Goal: Task Accomplishment & Management: Manage account settings

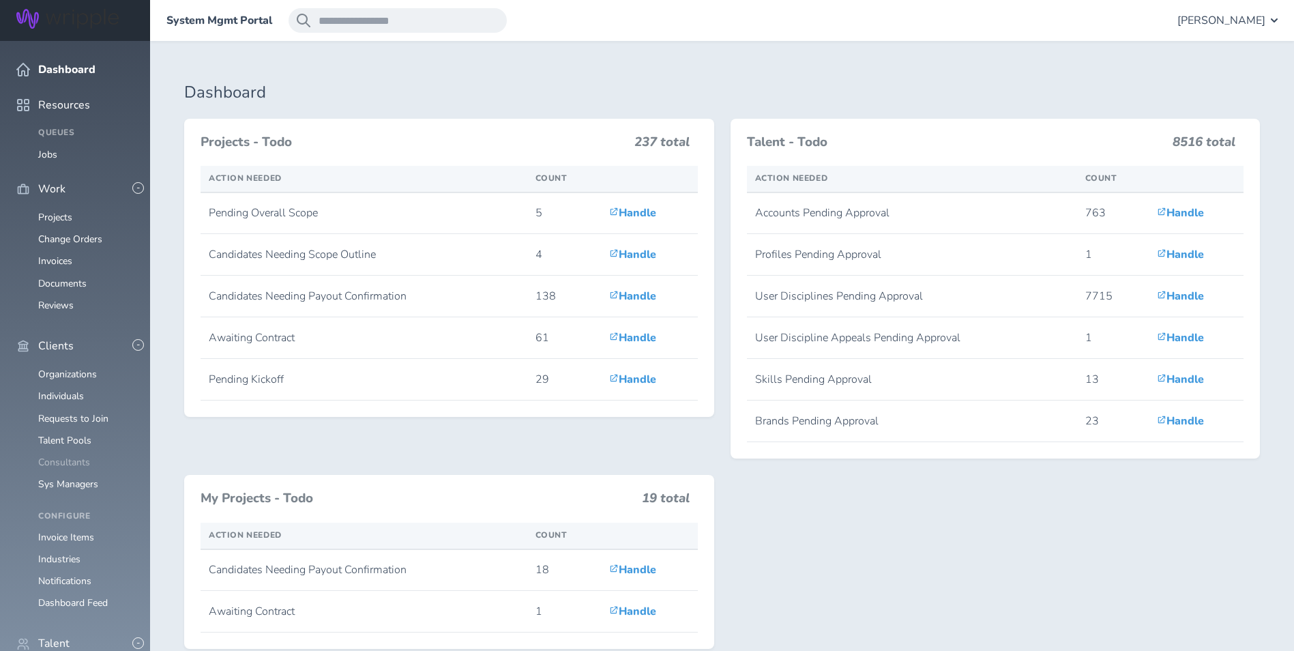
click at [70, 456] on link "Consultants" at bounding box center [64, 462] width 52 height 13
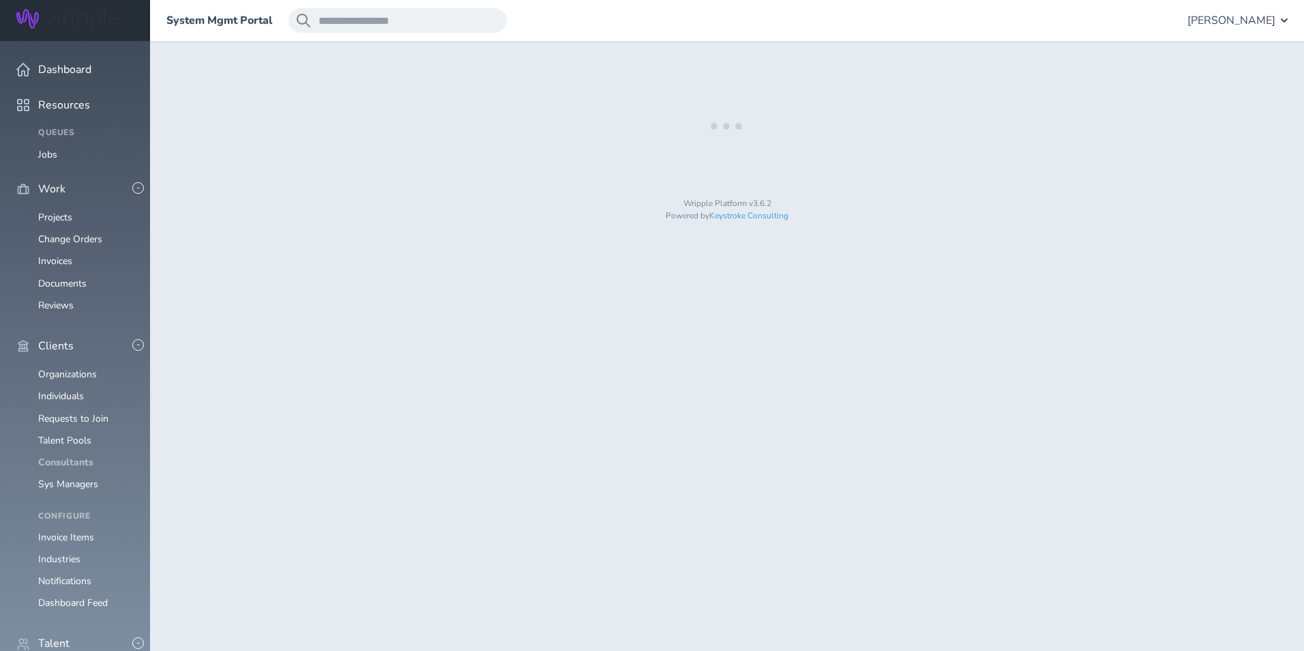
click at [70, 456] on link "Consultants" at bounding box center [65, 462] width 55 height 13
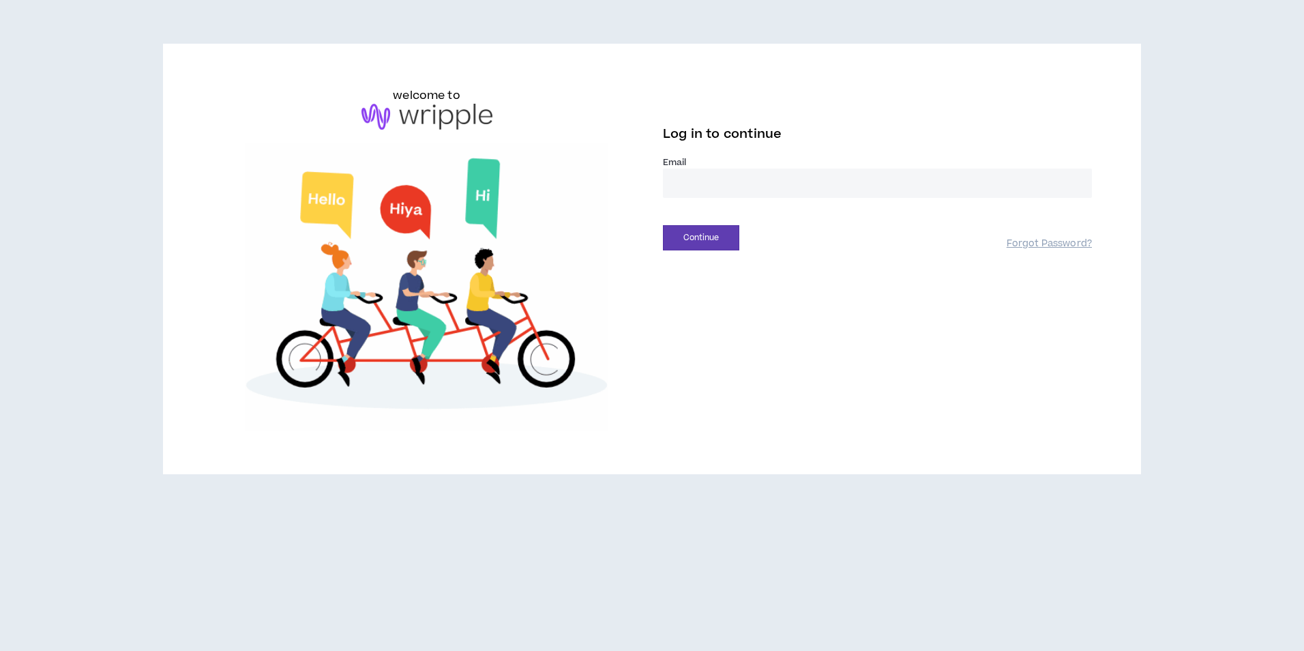
type input "**********"
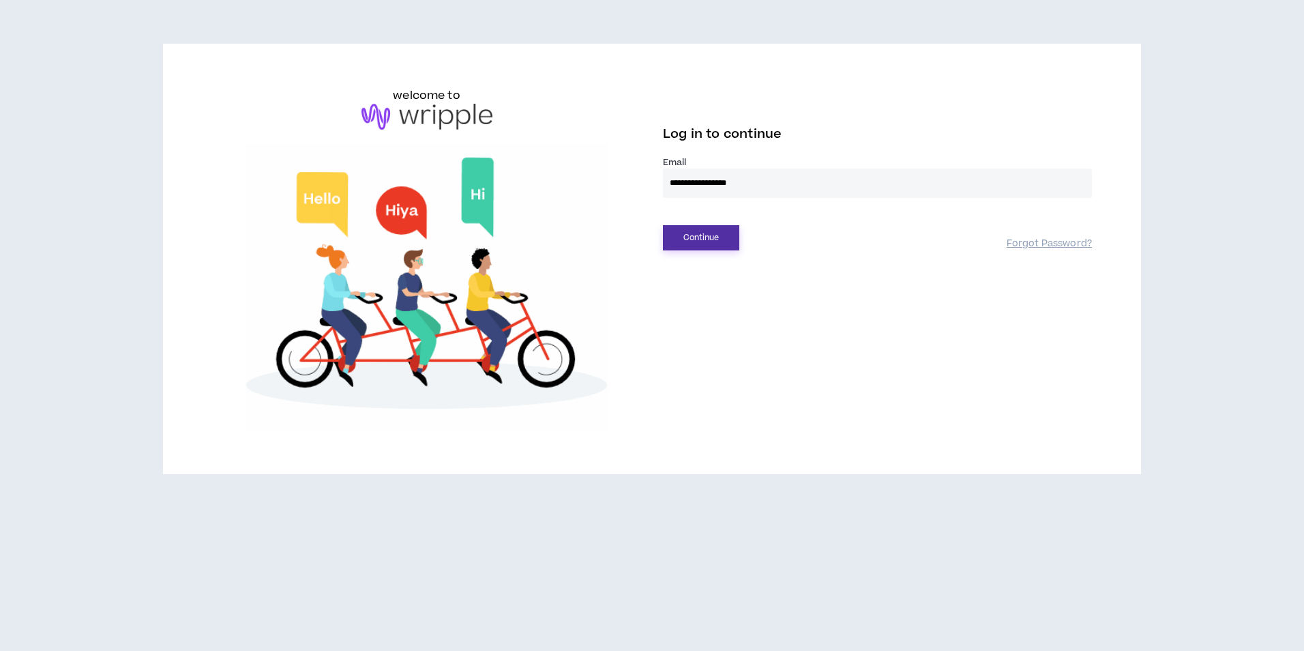
click at [702, 245] on button "Continue" at bounding box center [701, 237] width 76 height 25
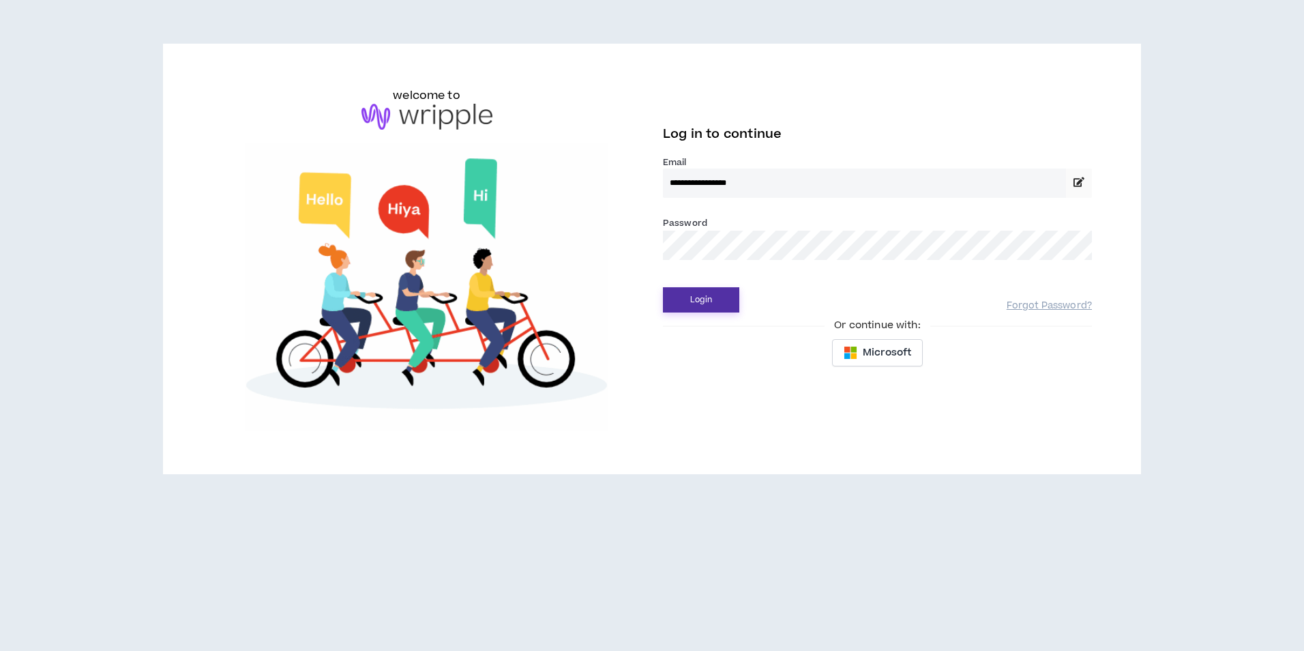
click at [714, 309] on button "Login" at bounding box center [701, 299] width 76 height 25
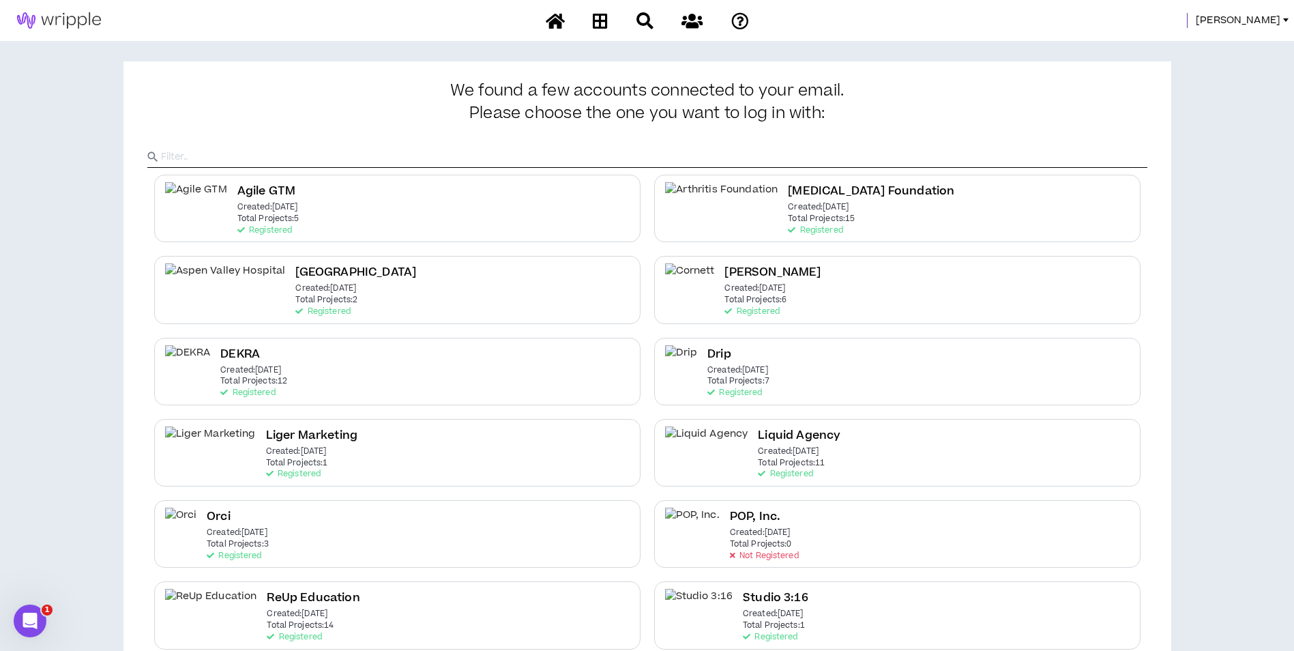
click at [1249, 18] on span "[PERSON_NAME]" at bounding box center [1238, 20] width 85 height 15
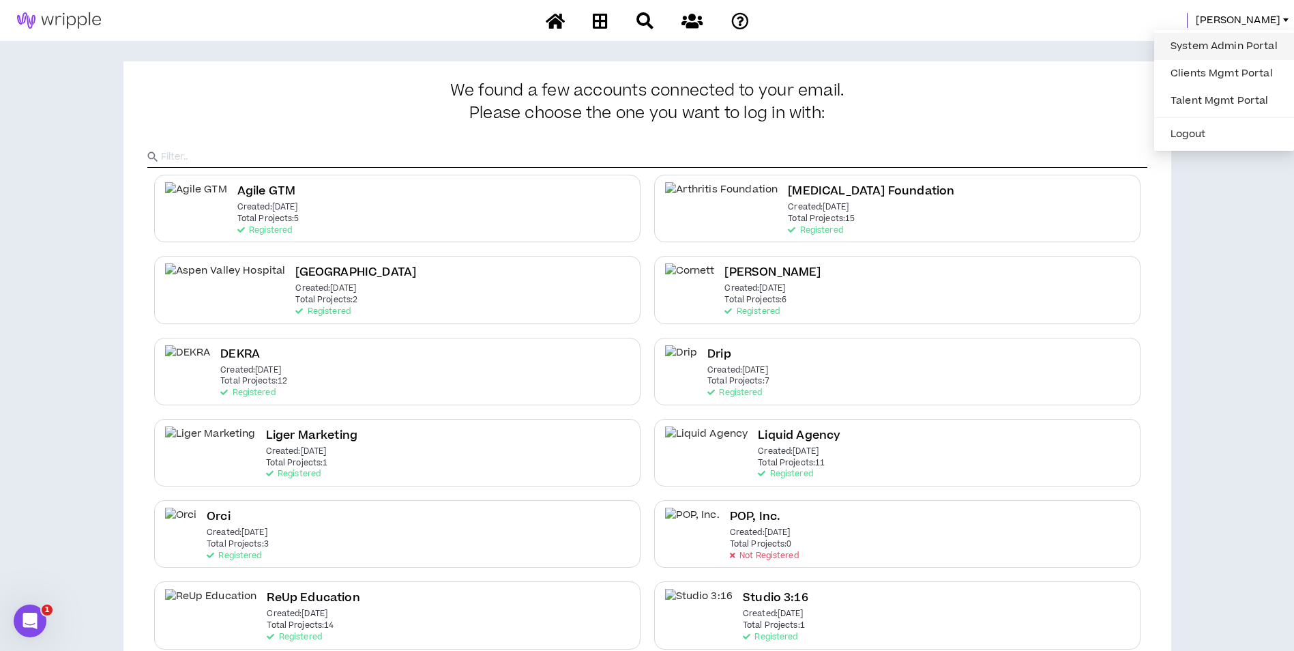
click at [1230, 36] on link "System Admin Portal" at bounding box center [1224, 46] width 123 height 20
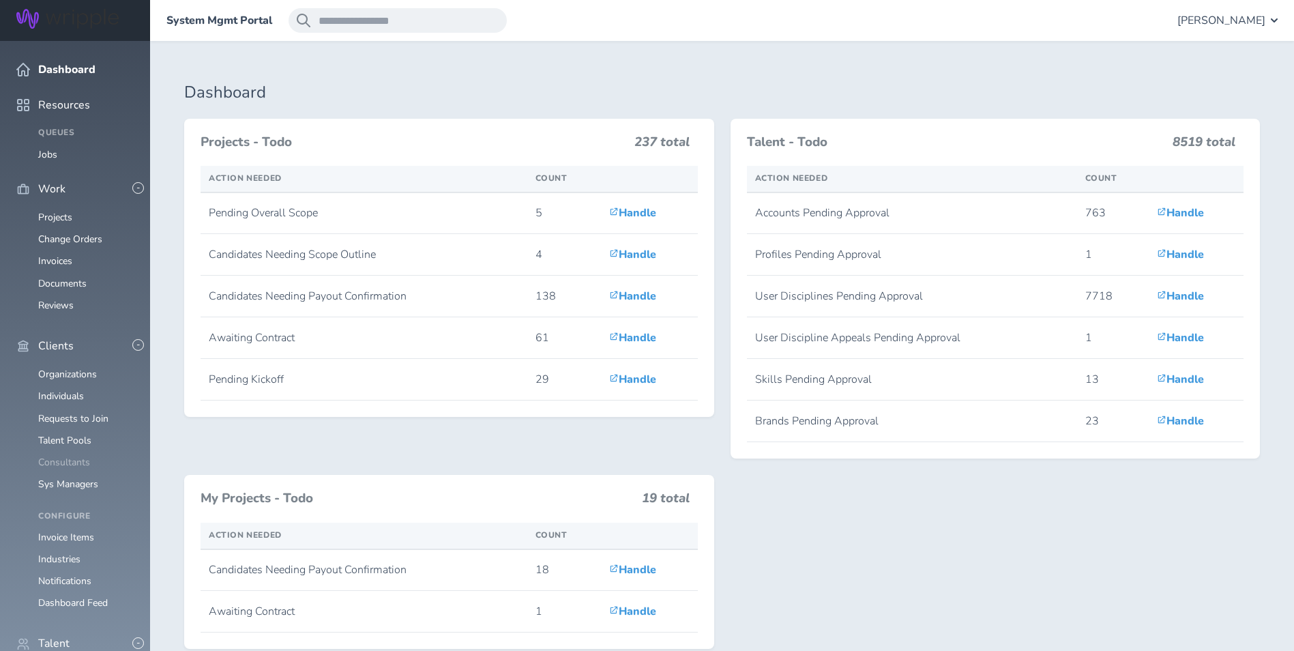
click at [74, 456] on link "Consultants" at bounding box center [64, 462] width 52 height 13
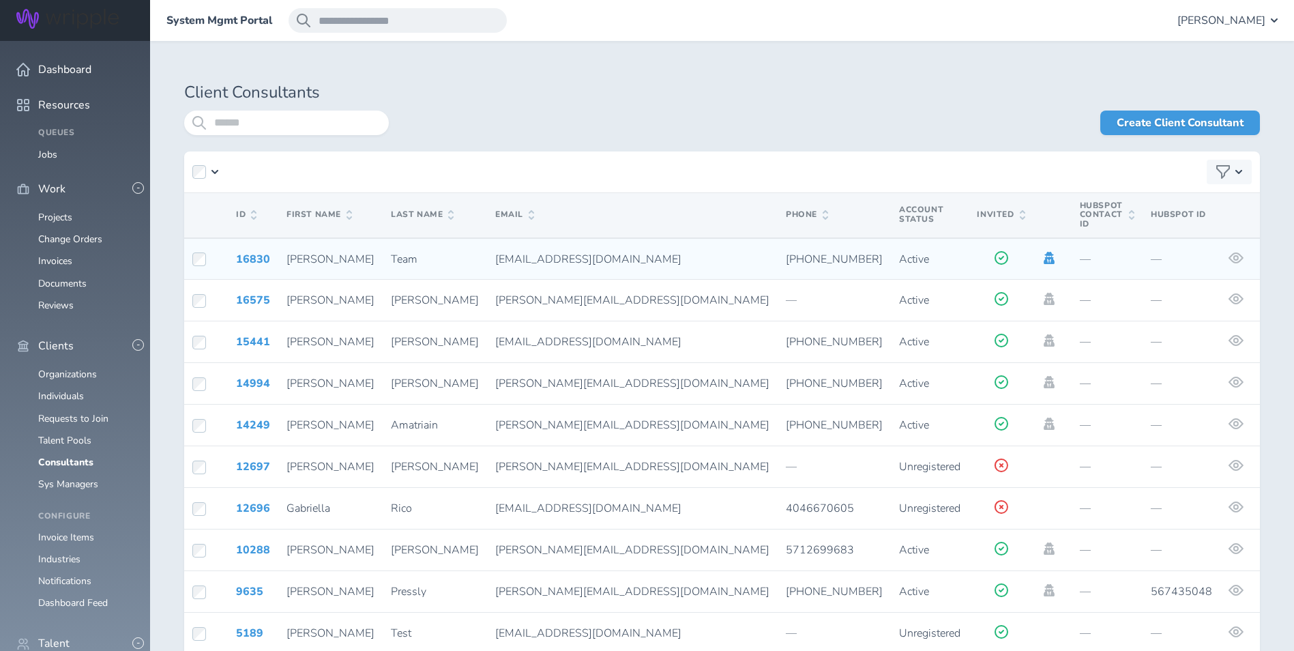
click at [1044, 252] on icon at bounding box center [1049, 258] width 11 height 12
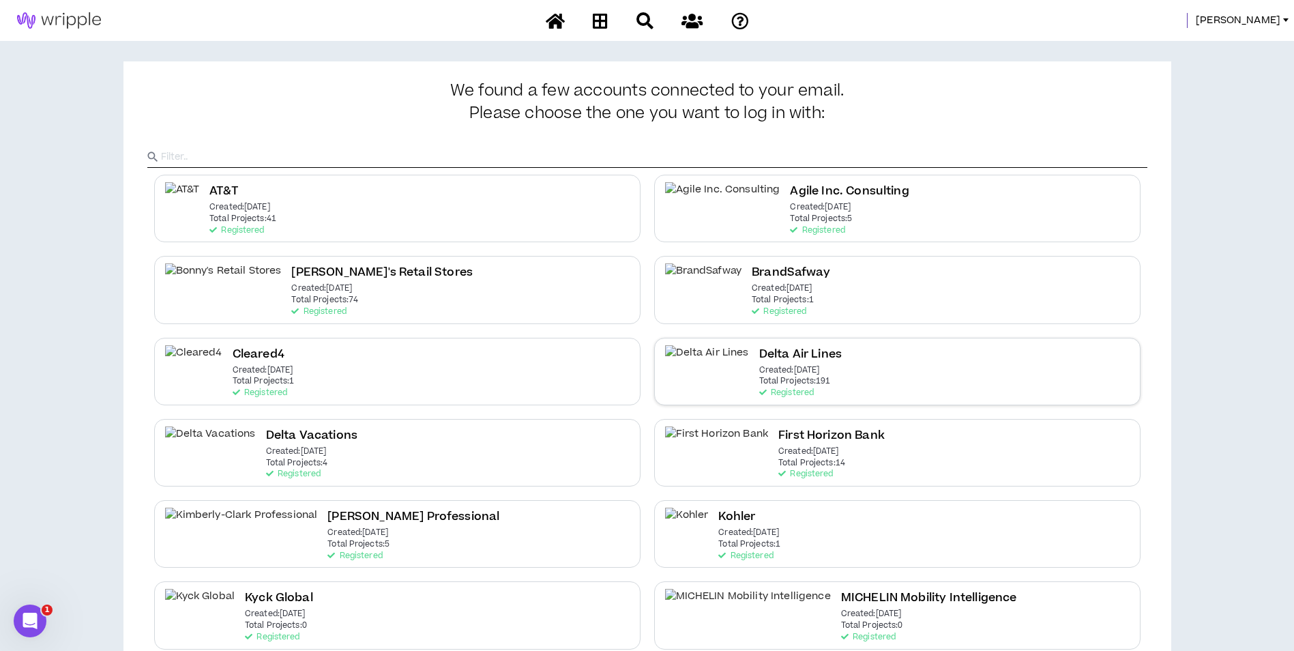
click at [829, 393] on div "Delta Air Lines Created: Dec 7 2020 Total Projects: 191 Registered" at bounding box center [897, 372] width 486 height 68
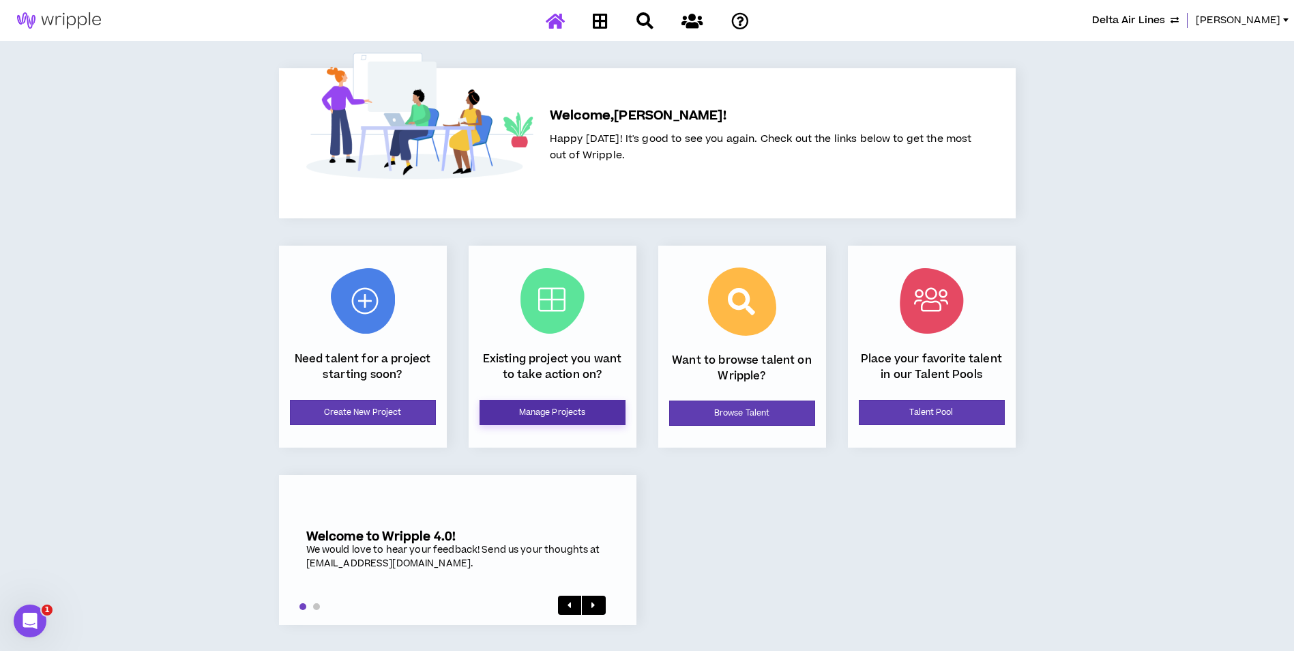
click at [562, 422] on link "Manage Projects" at bounding box center [553, 412] width 146 height 25
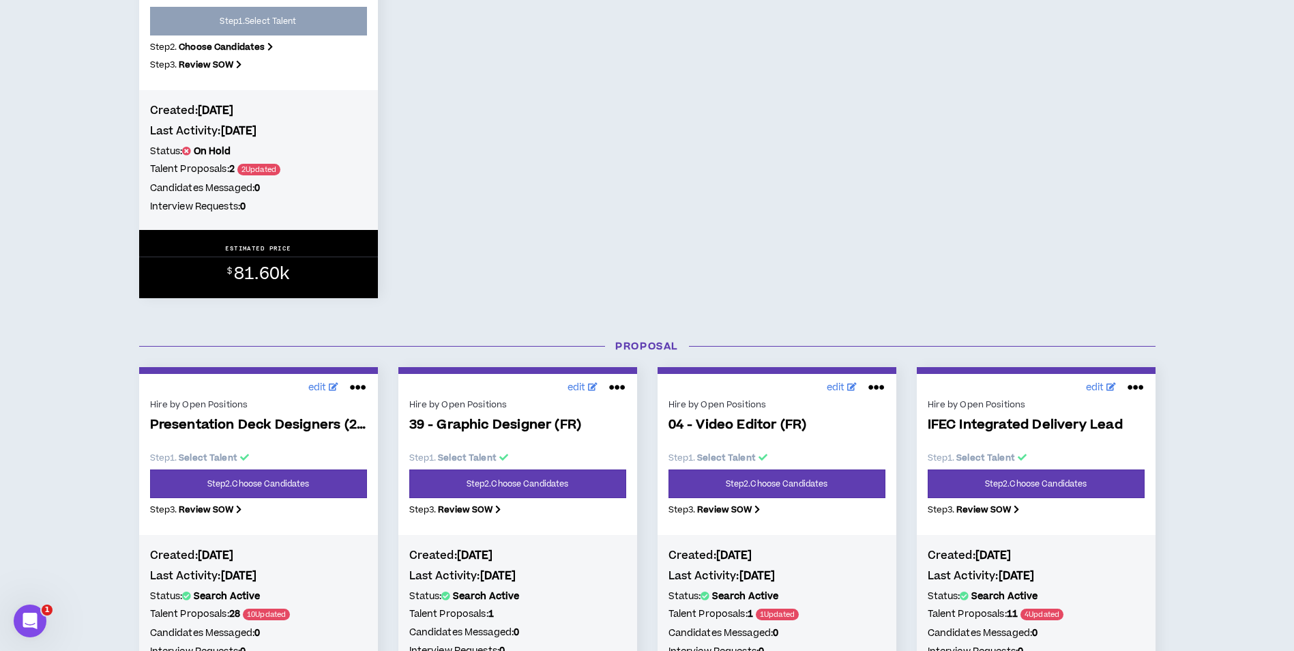
scroll to position [750, 0]
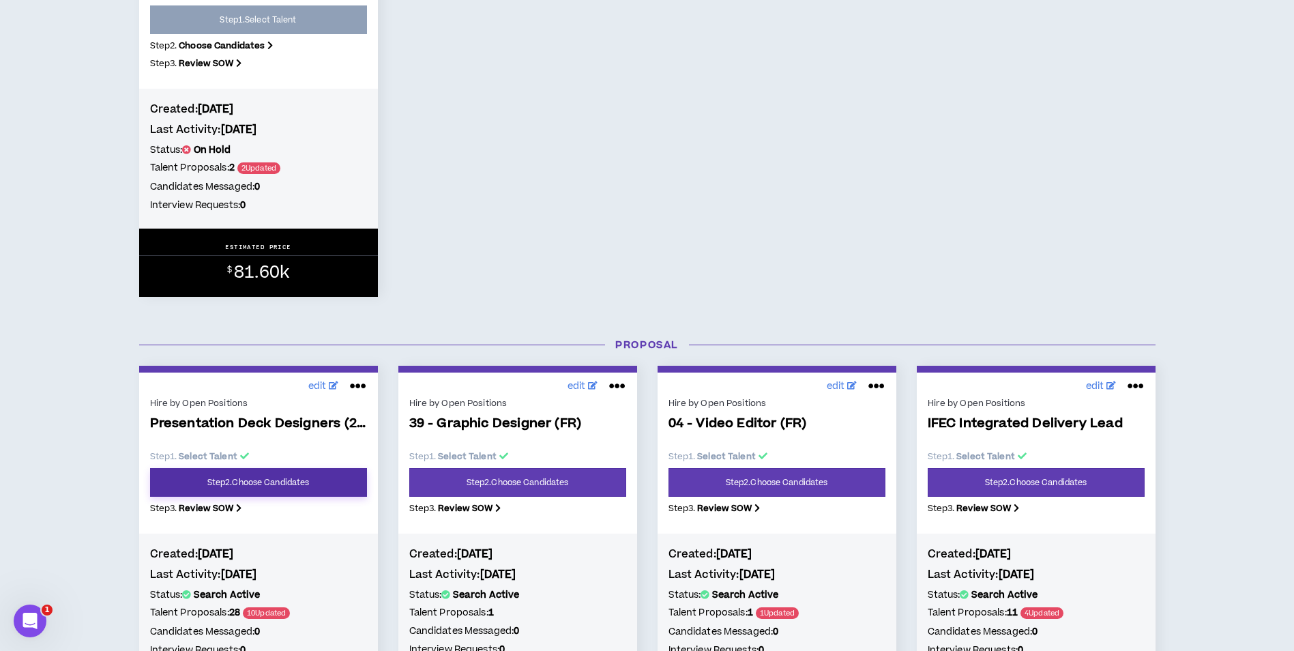
click at [327, 488] on link "Step 2 . Choose Candidates" at bounding box center [258, 482] width 217 height 29
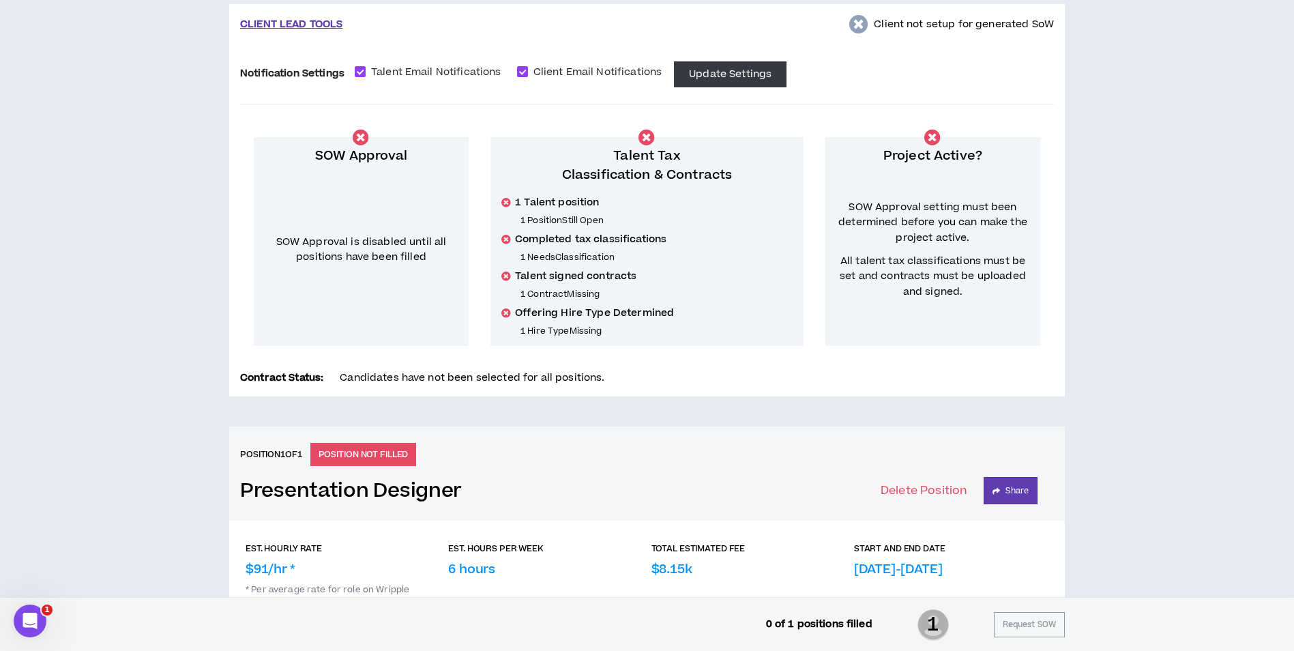
scroll to position [68, 0]
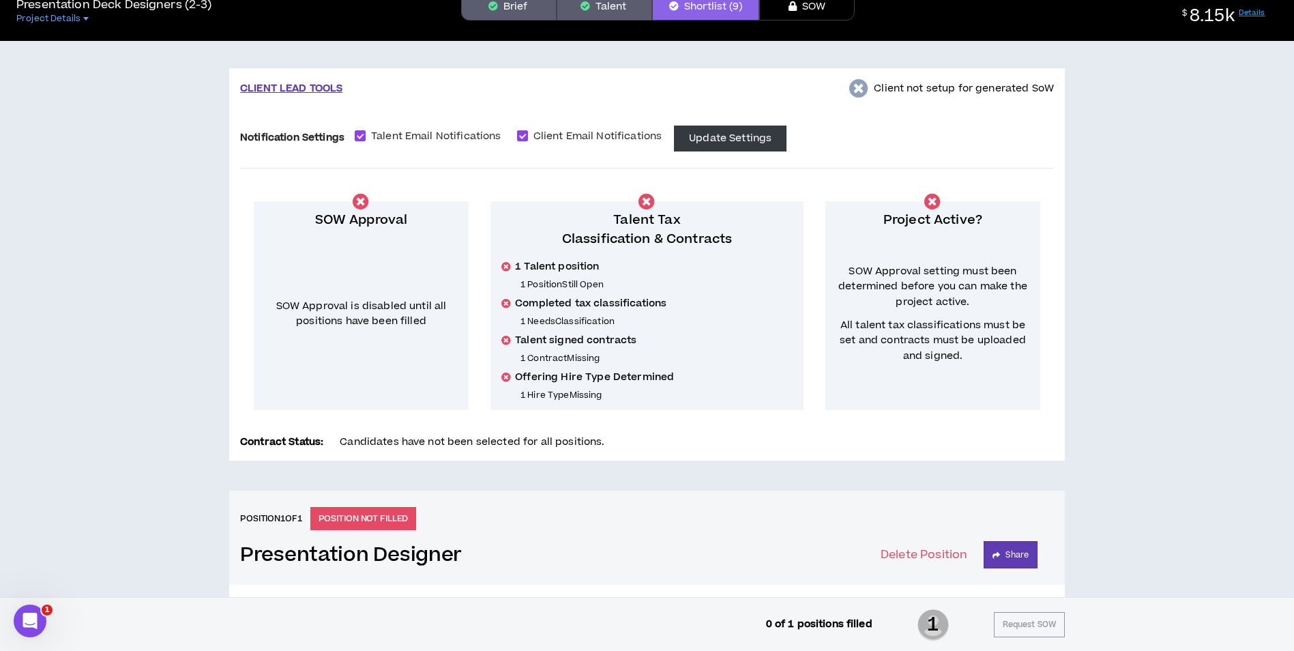
click at [519, 18] on button "Brief" at bounding box center [509, 6] width 96 height 27
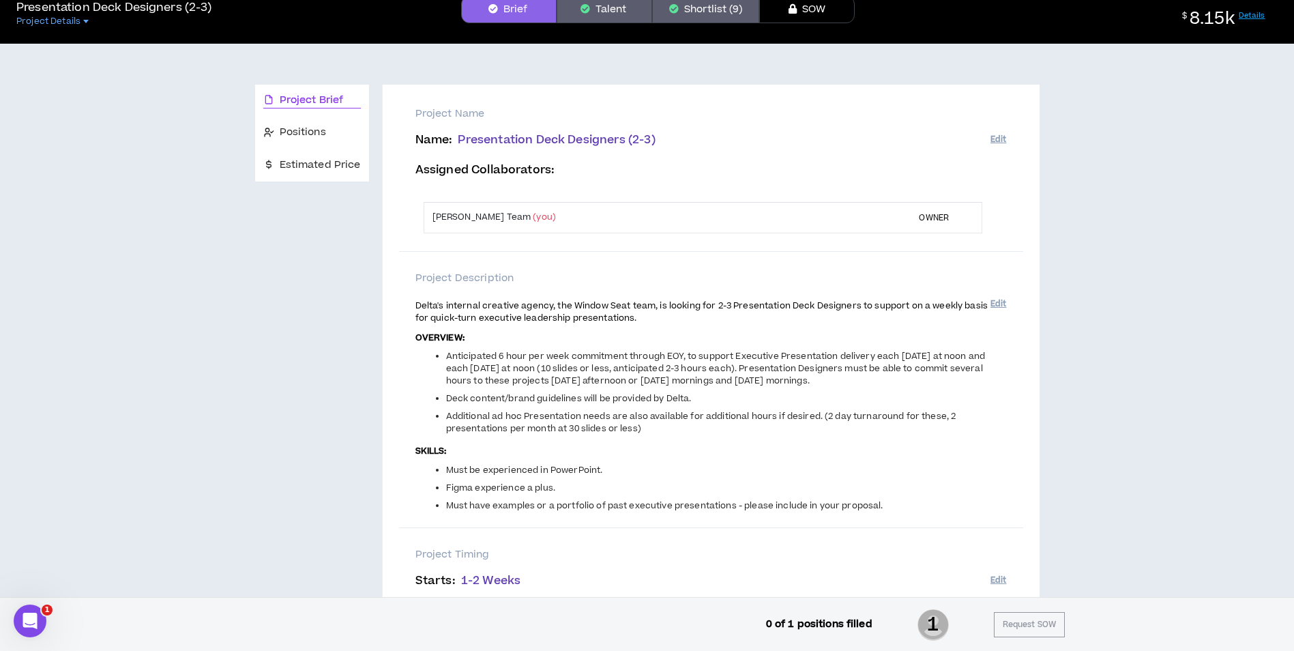
scroll to position [68, 0]
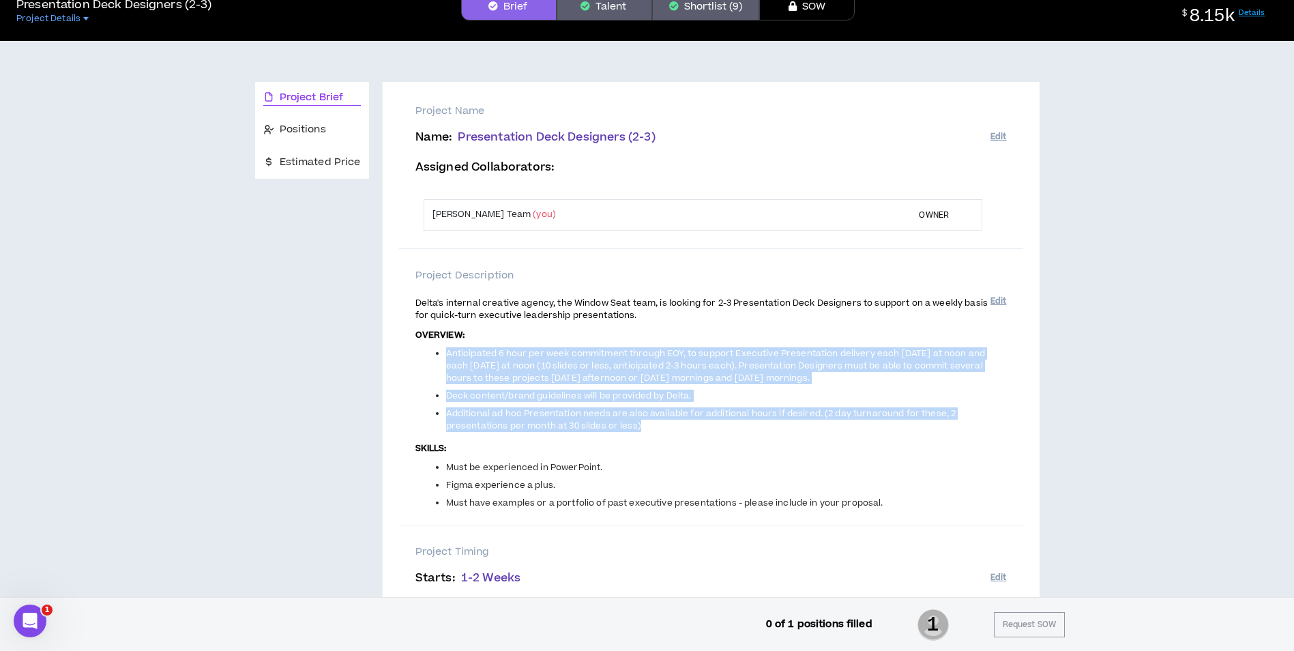
drag, startPoint x: 447, startPoint y: 351, endPoint x: 642, endPoint y: 425, distance: 208.8
click at [642, 425] on ul "Anticipated 6 hour per week commitment through EOY, to support Executive Presen…" at bounding box center [702, 389] width 575 height 85
copy ul "Anticipated 6 hour per week commitment through EOY, to support Executive Presen…"
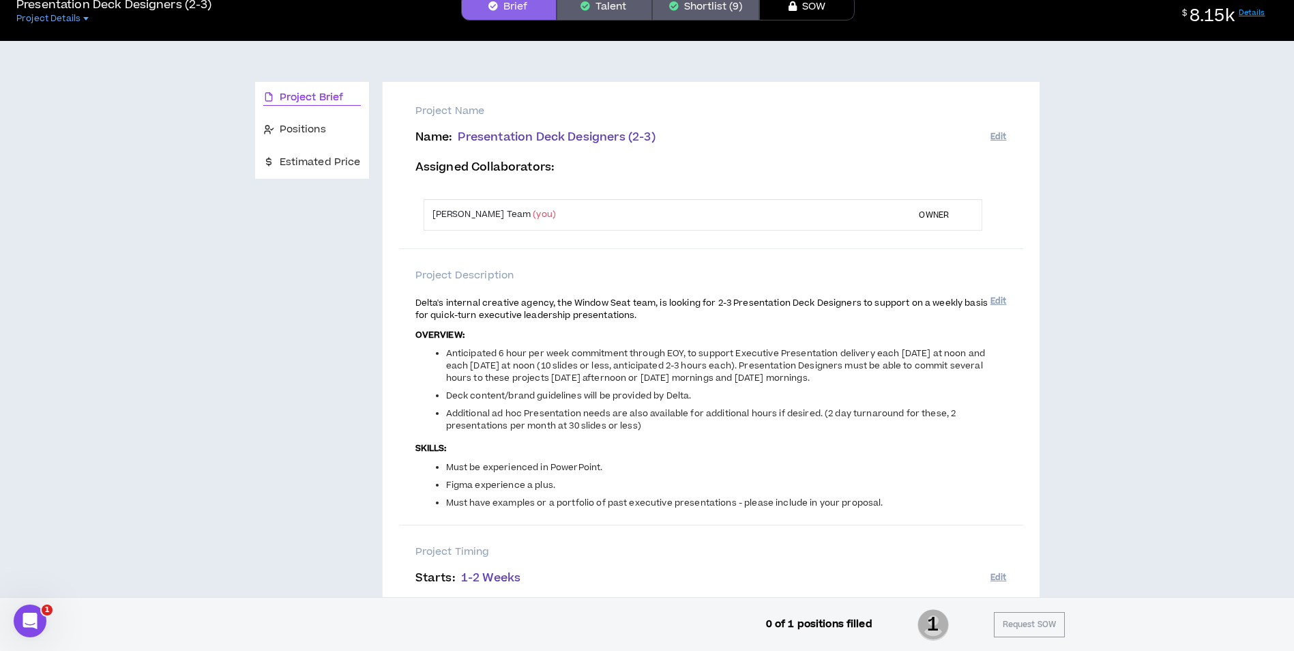
click at [703, 11] on button "Shortlist (9)" at bounding box center [705, 6] width 107 height 27
